Goal: Navigation & Orientation: Find specific page/section

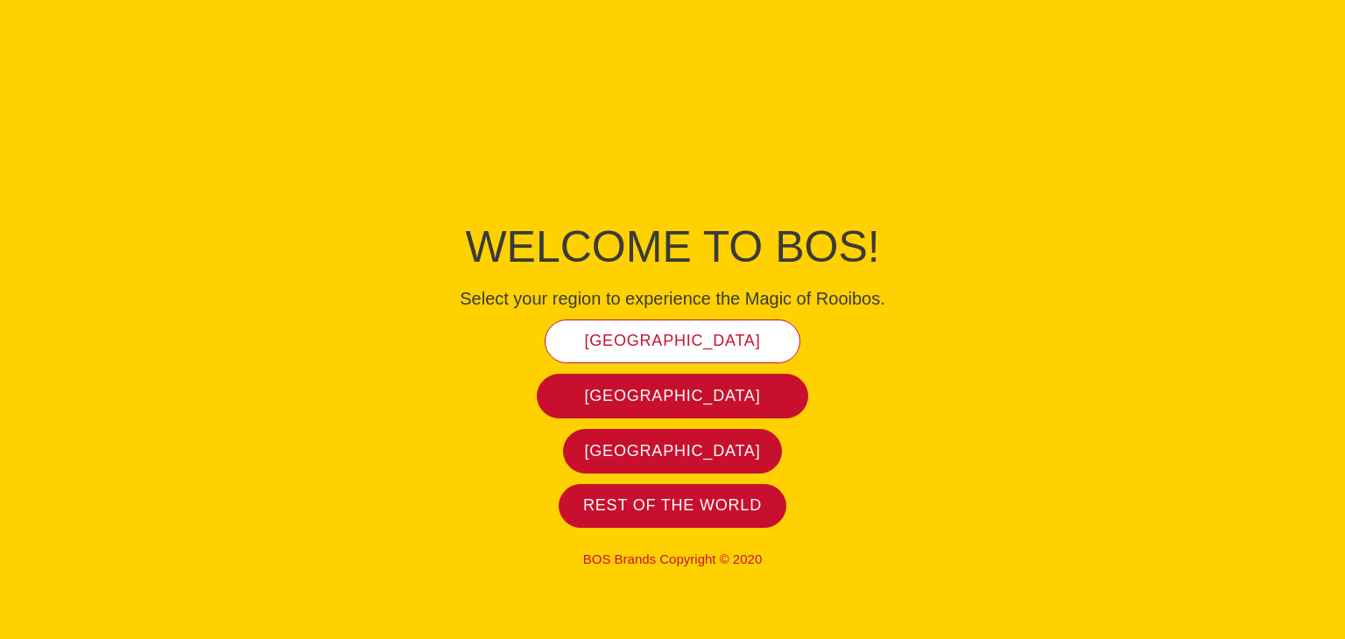
click at [688, 337] on span "[GEOGRAPHIC_DATA]" at bounding box center [673, 341] width 176 height 20
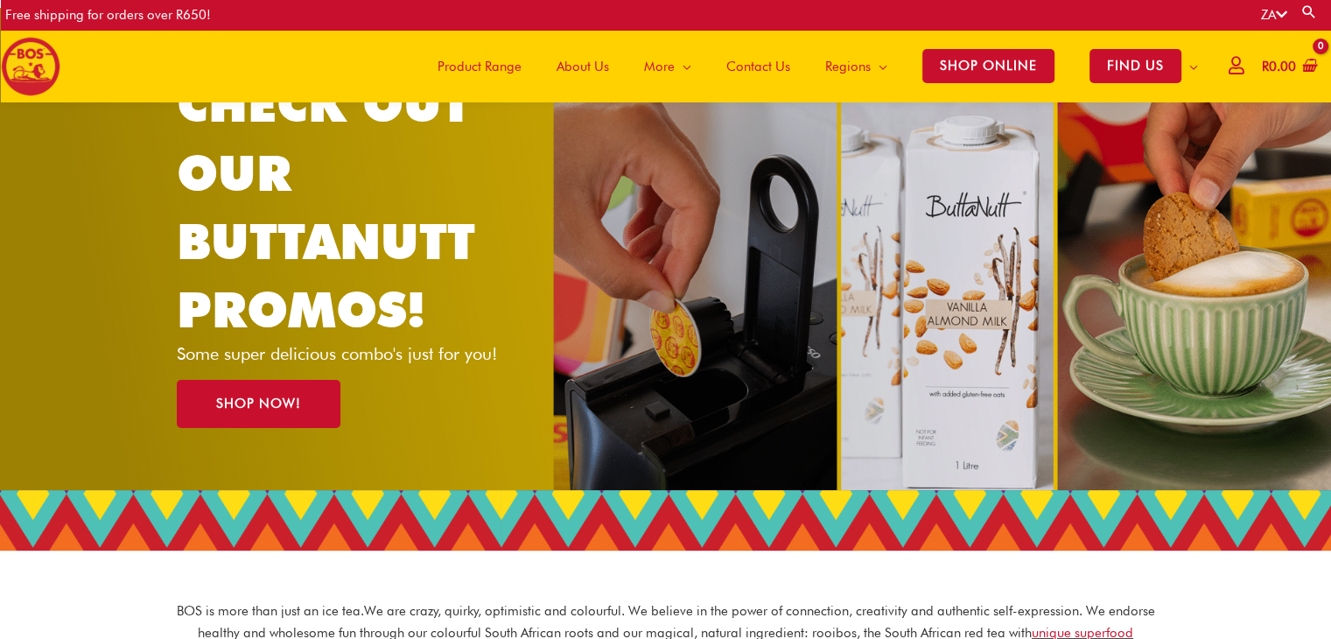
scroll to position [175, 0]
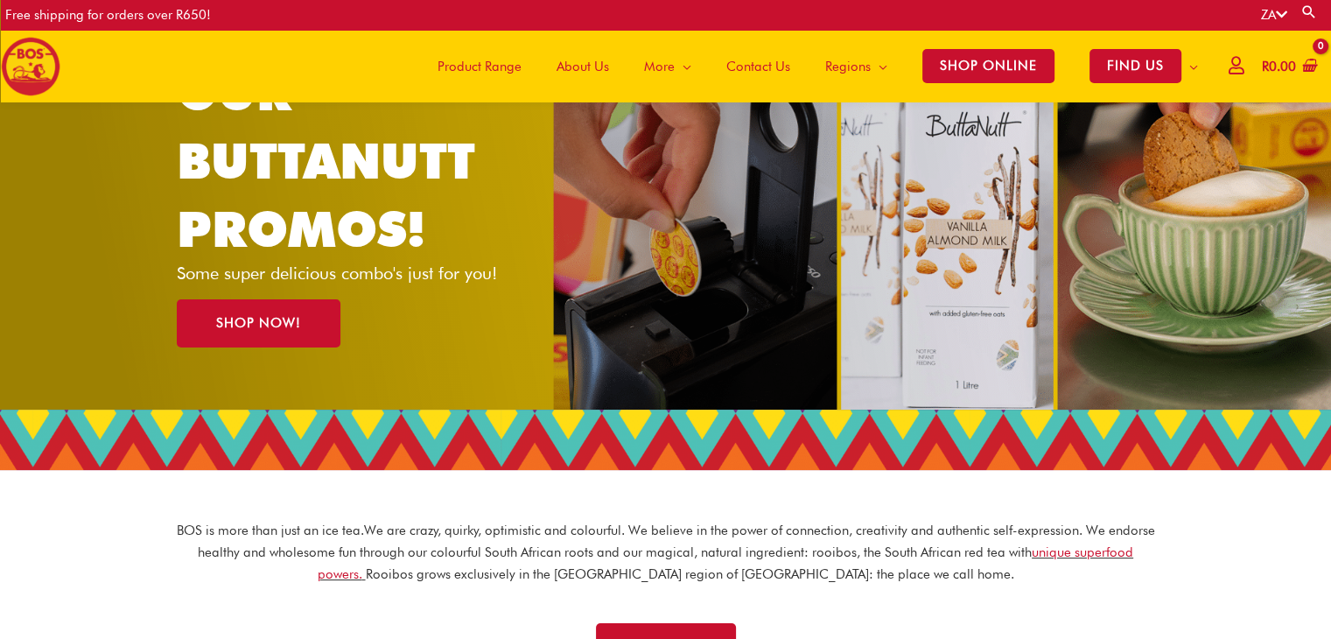
click at [497, 74] on span "Product Range" at bounding box center [480, 66] width 84 height 53
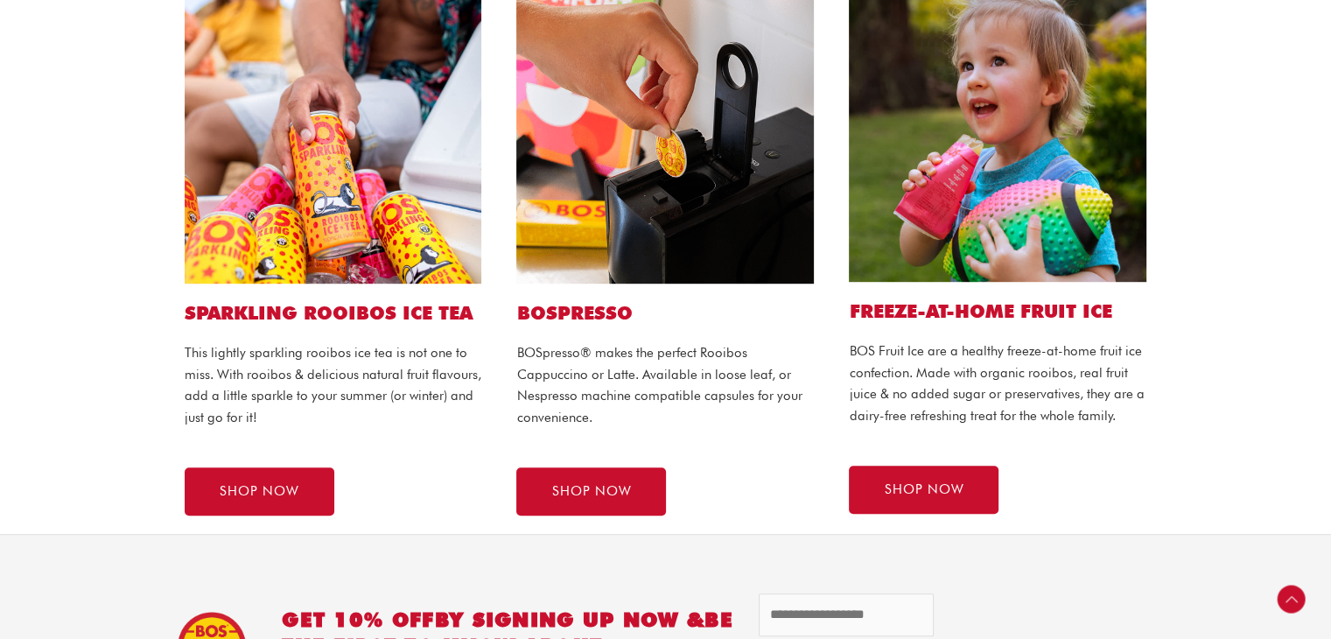
scroll to position [1015, 0]
